Goal: Task Accomplishment & Management: Manage account settings

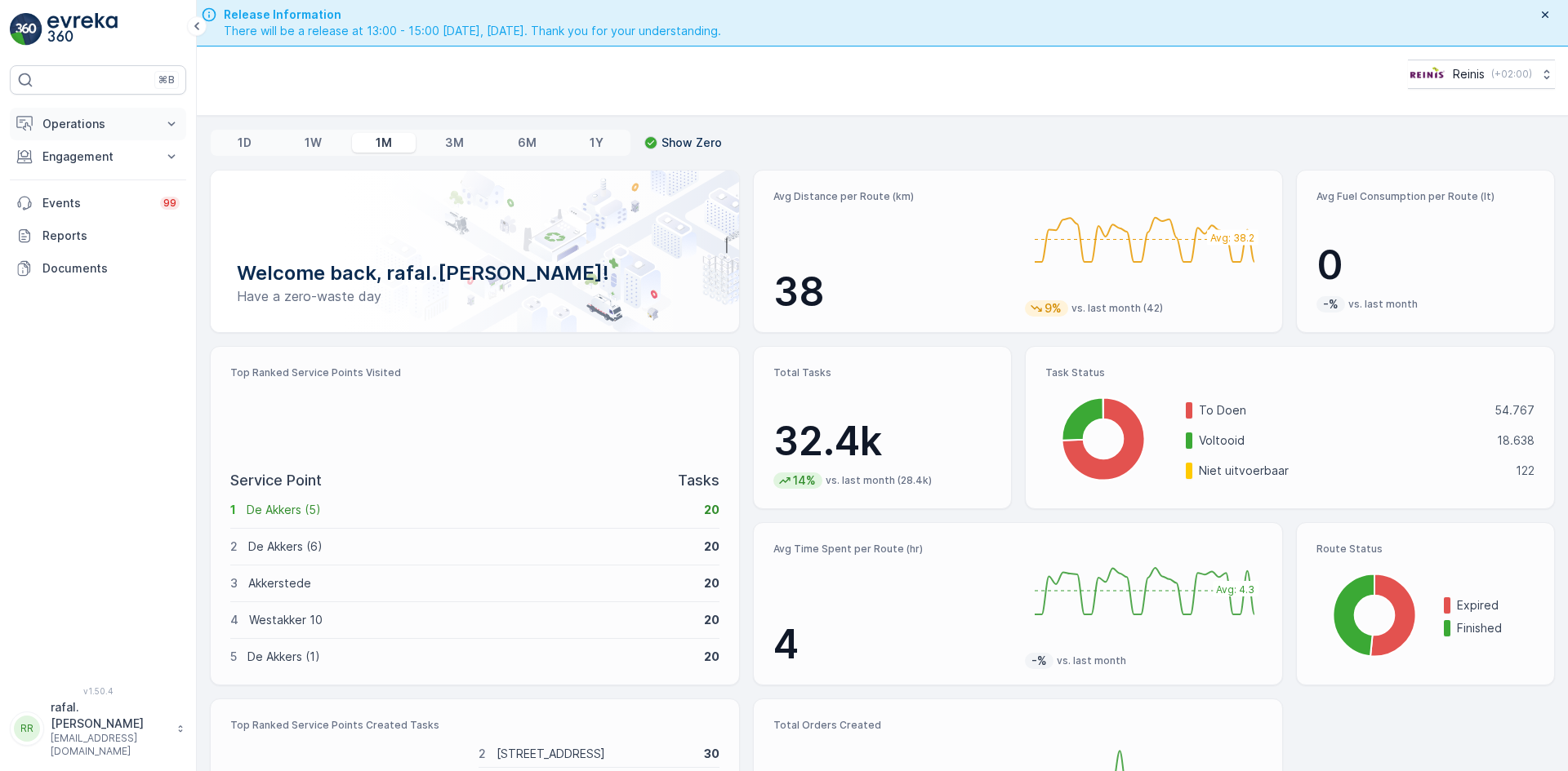
click at [84, 124] on p "Operations" at bounding box center [98, 123] width 111 height 16
click at [116, 196] on p "Routes & Tasks" at bounding box center [84, 197] width 84 height 16
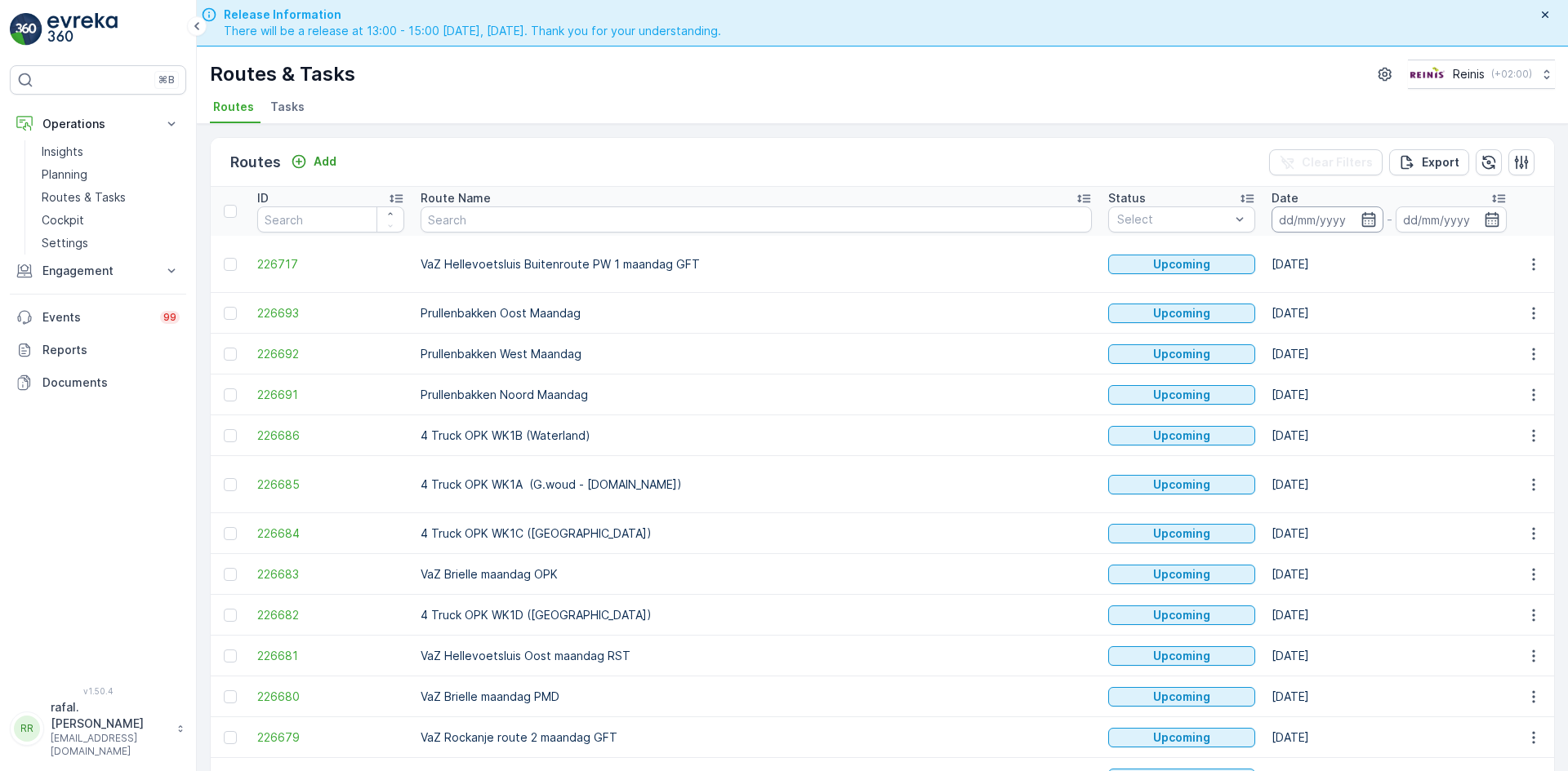
click at [1271, 217] on input at bounding box center [1328, 219] width 112 height 26
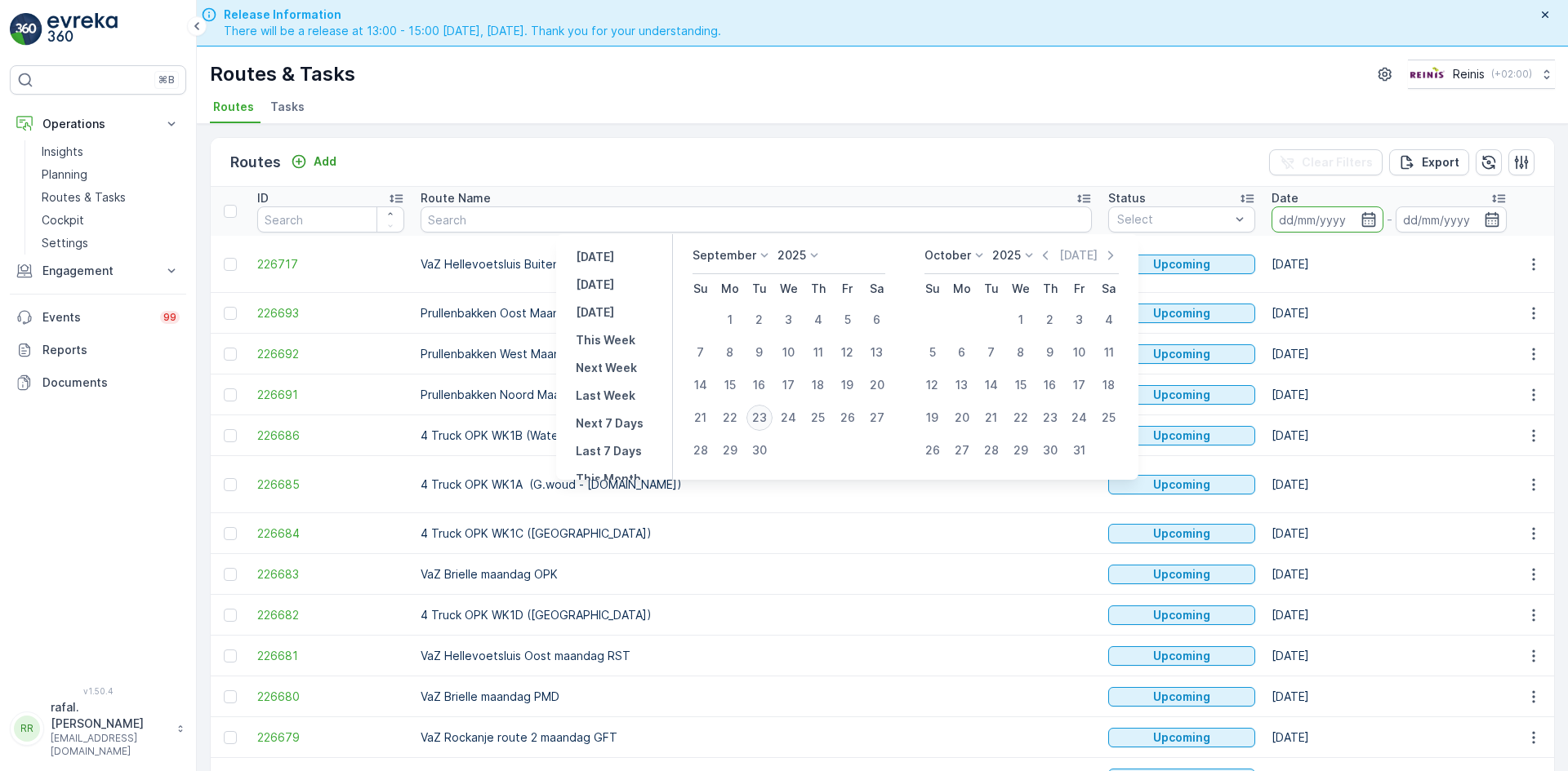
click at [766, 415] on div "23" at bounding box center [759, 418] width 26 height 26
type input "[DATE]"
click at [766, 415] on div "23" at bounding box center [759, 418] width 26 height 26
type input "[DATE]"
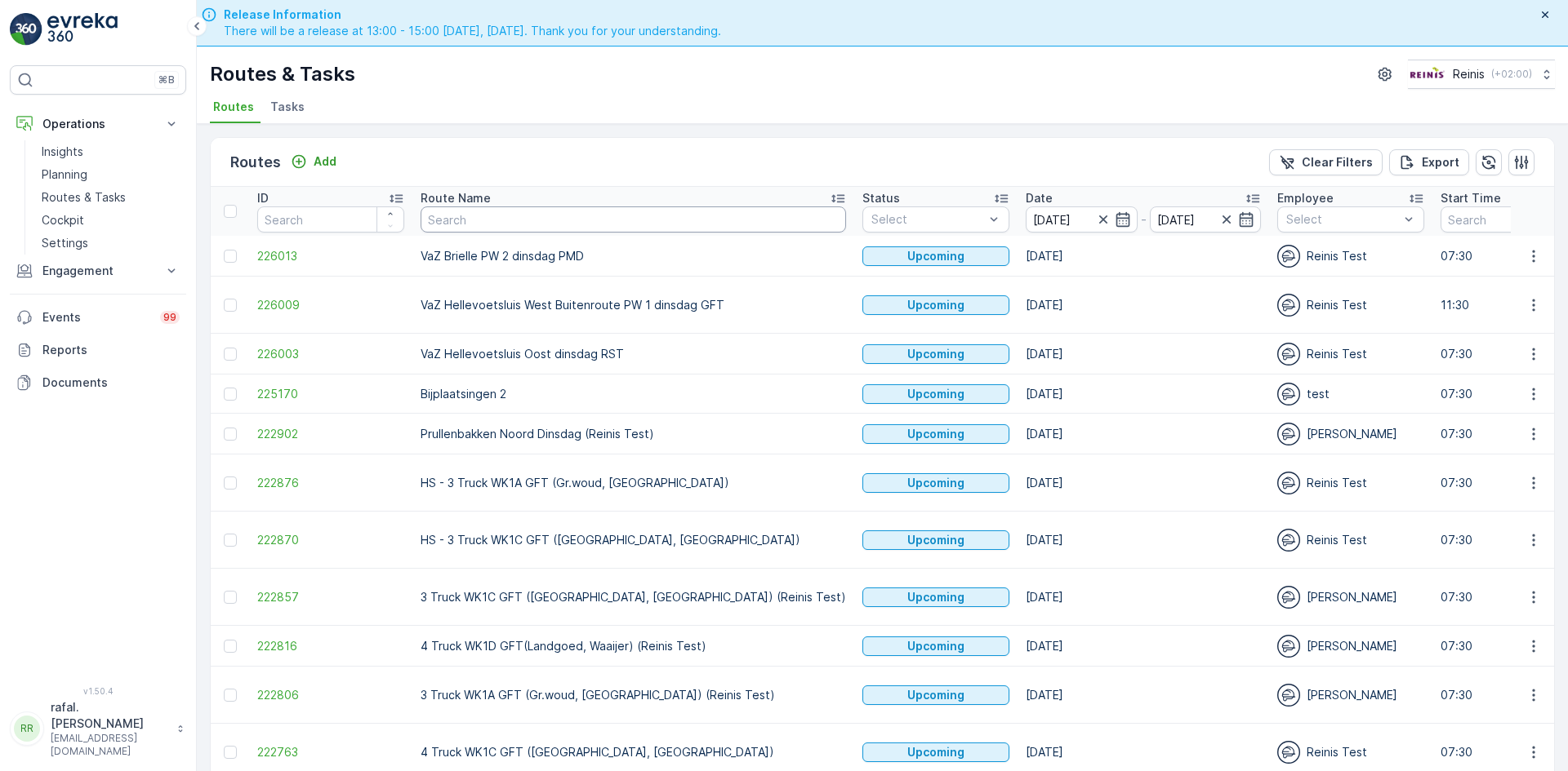
click at [830, 198] on icon at bounding box center [838, 198] width 16 height 16
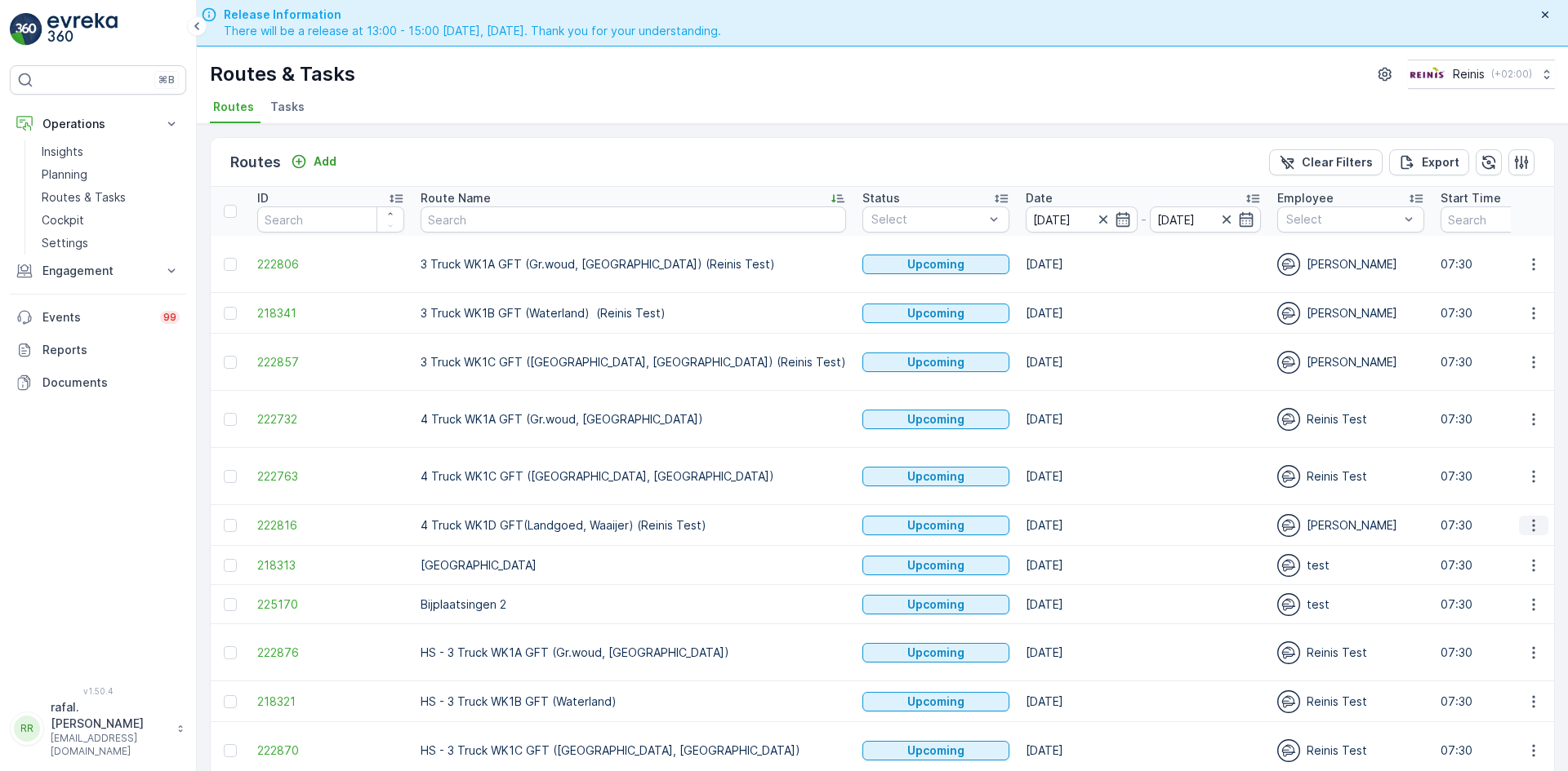
click at [1526, 528] on icon "button" at bounding box center [1533, 525] width 16 height 16
click at [1510, 637] on span "Change Assignee" at bounding box center [1496, 641] width 95 height 16
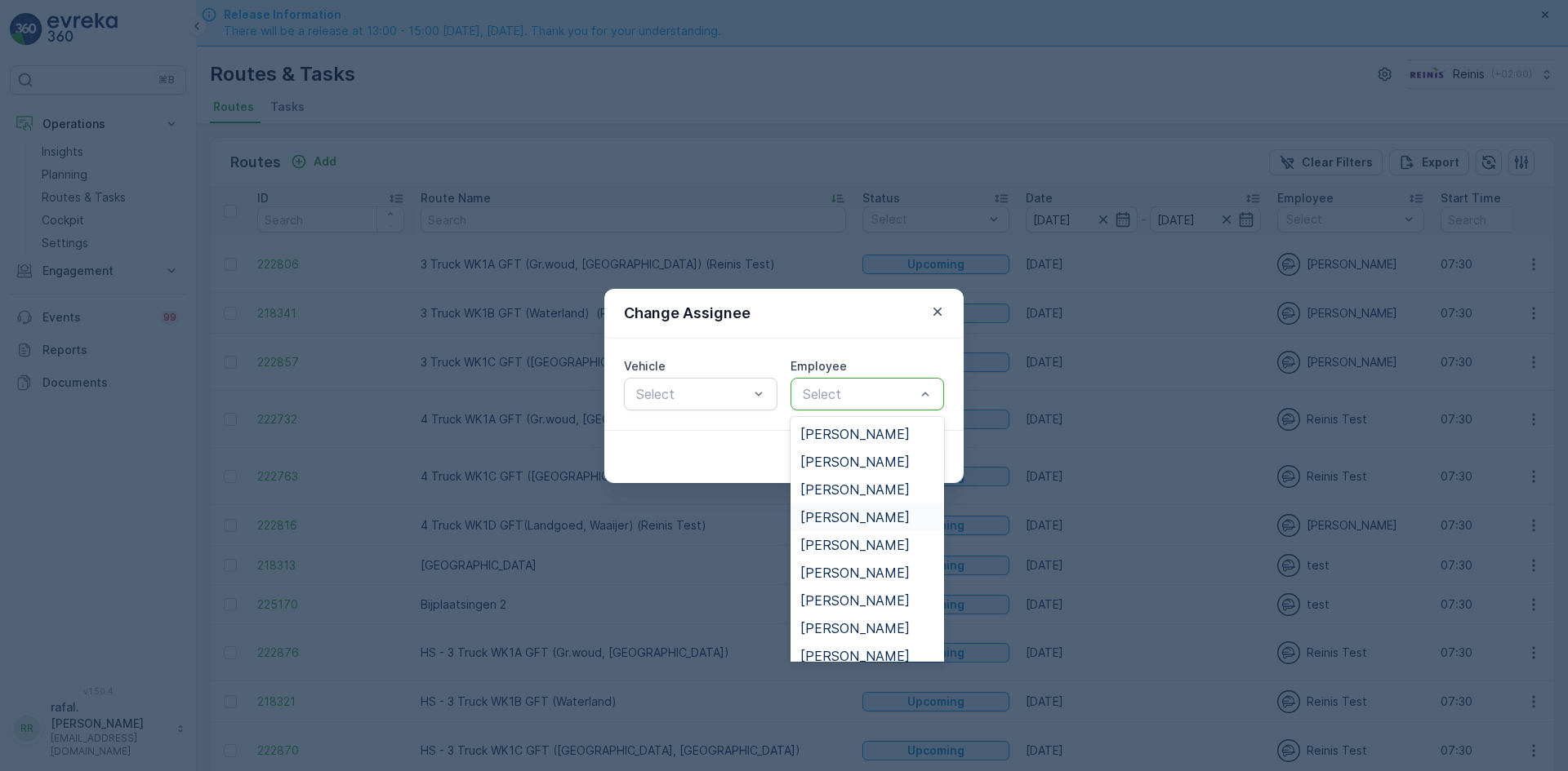
click at [854, 514] on span "[PERSON_NAME]" at bounding box center [854, 517] width 110 height 15
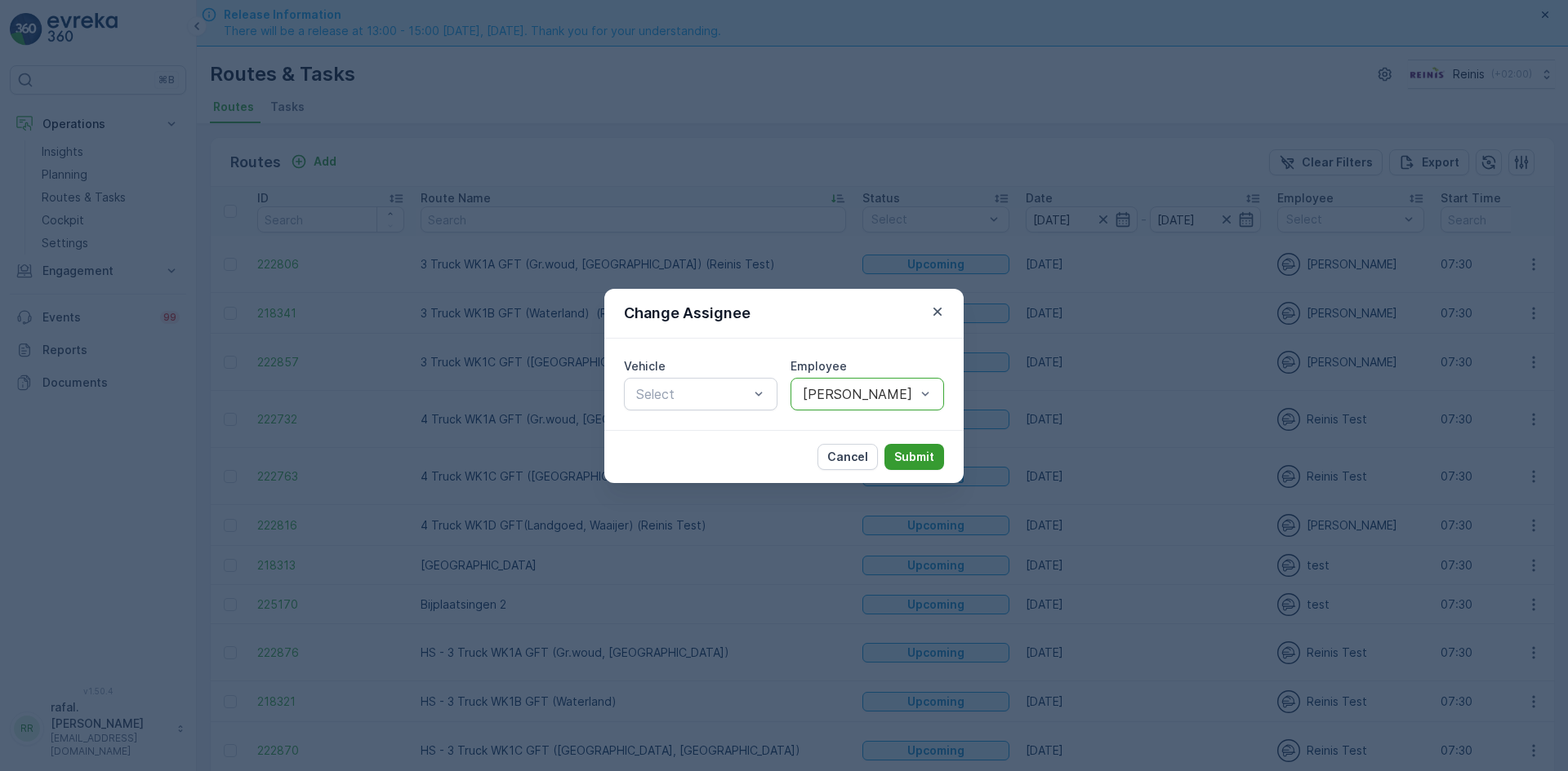
click at [910, 457] on p "Submit" at bounding box center [915, 456] width 40 height 16
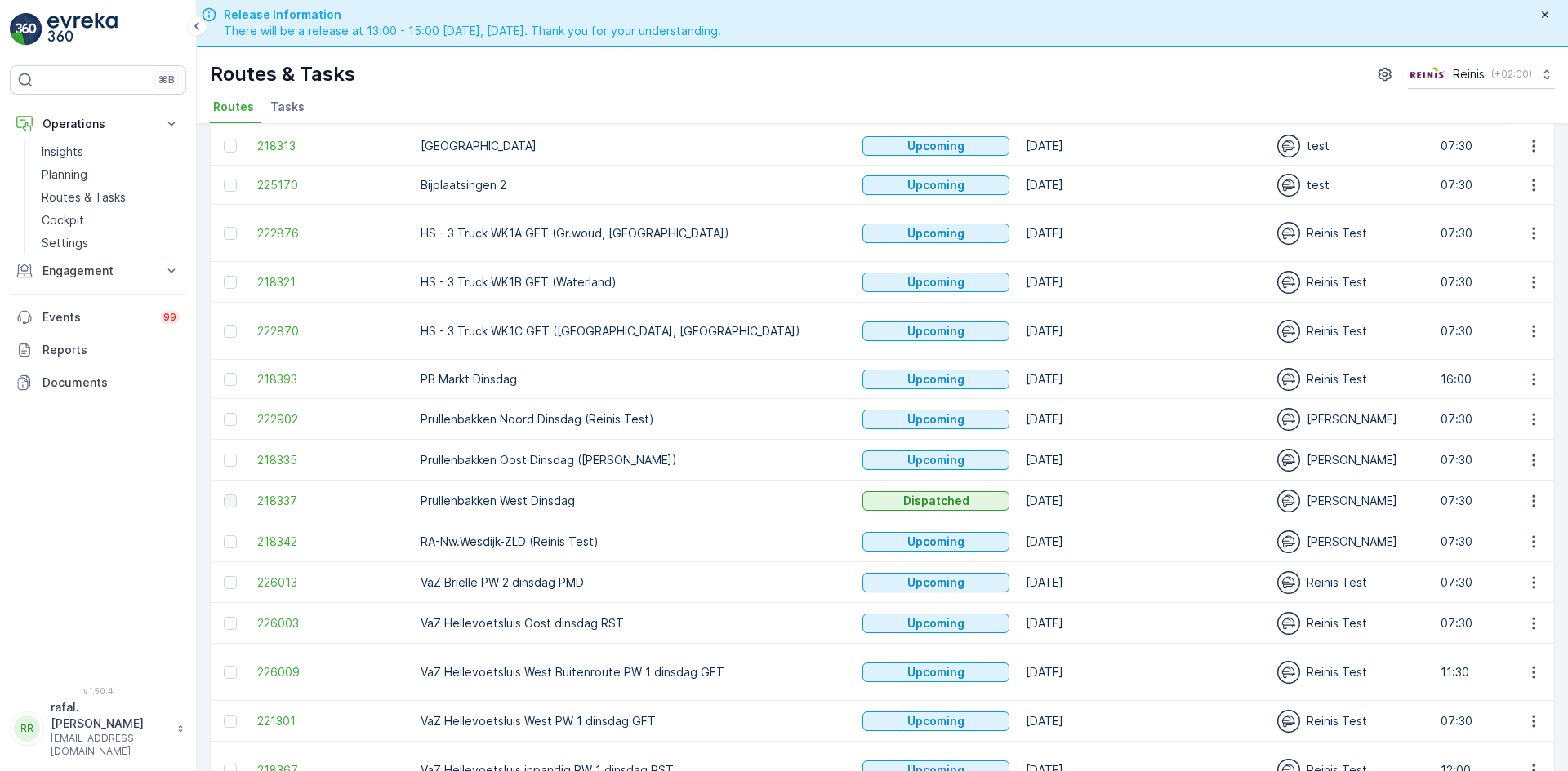
scroll to position [547, 0]
